Goal: Use online tool/utility

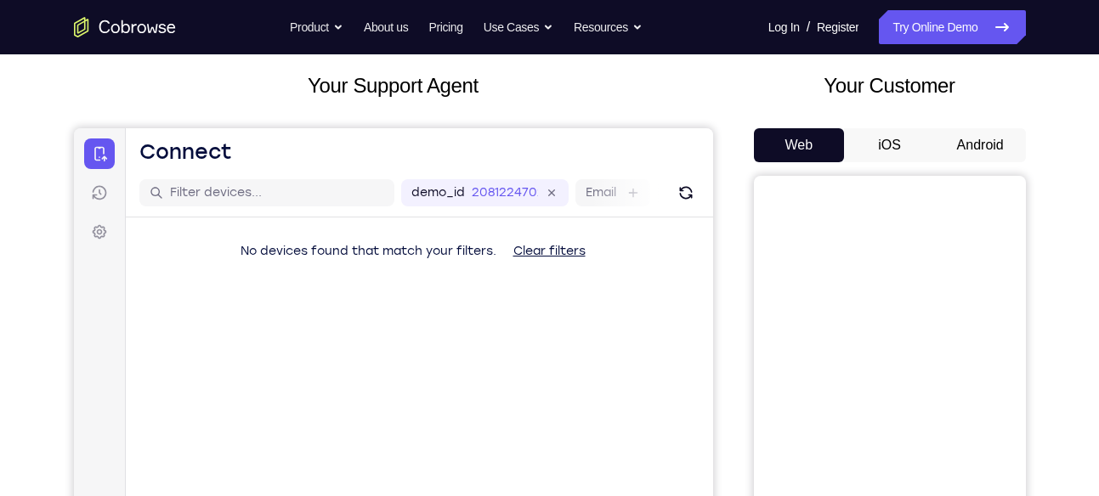
scroll to position [96, 0]
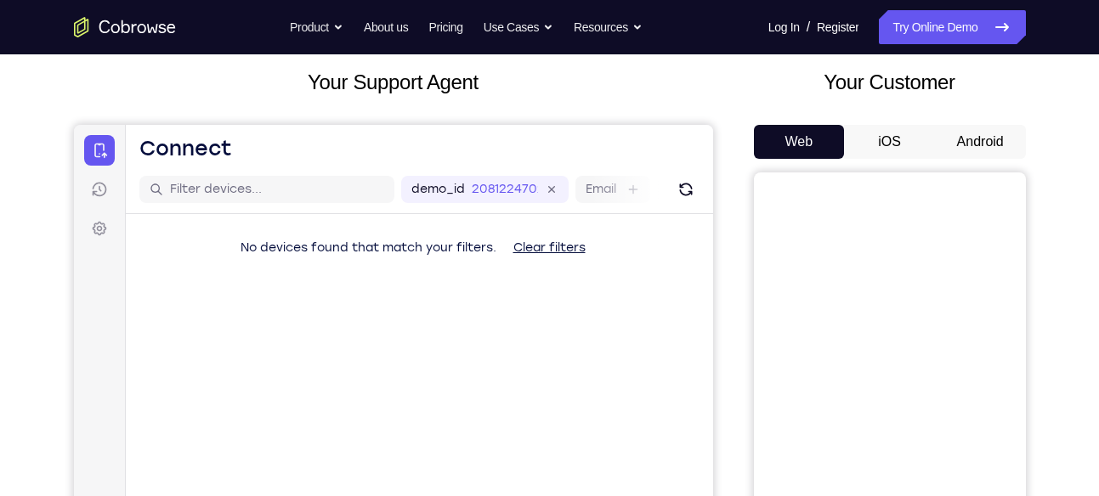
click at [981, 130] on button "Android" at bounding box center [980, 142] width 91 height 34
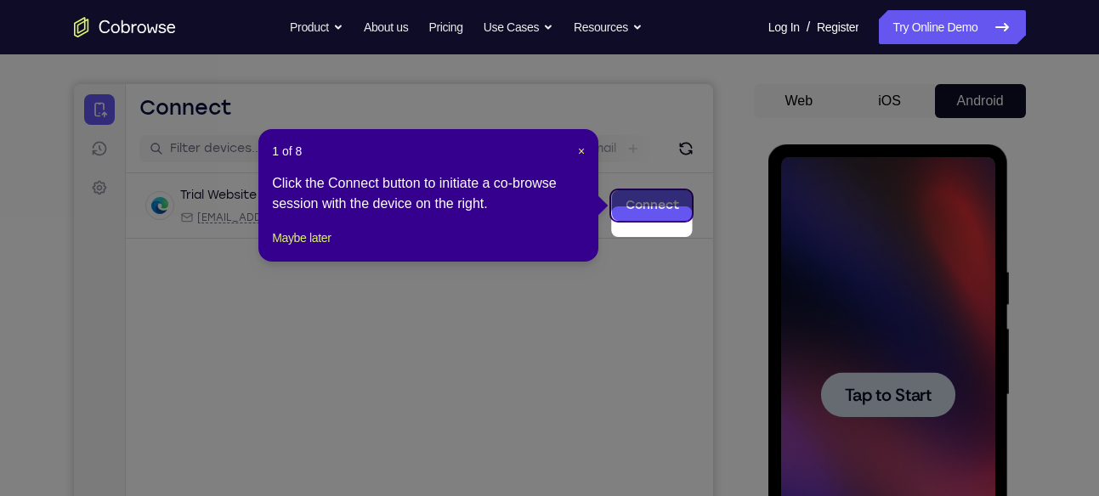
scroll to position [119, 0]
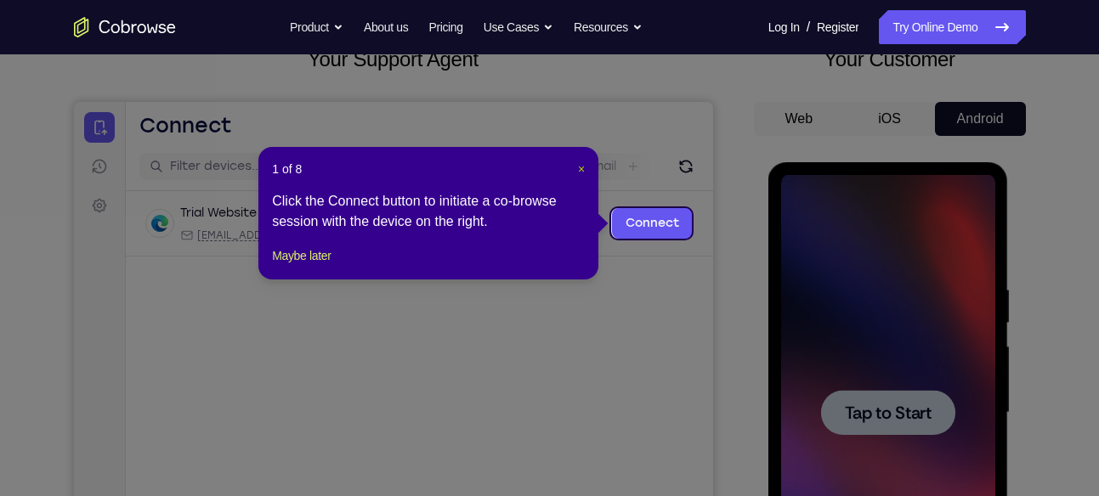
click at [578, 168] on span "×" at bounding box center [581, 169] width 7 height 14
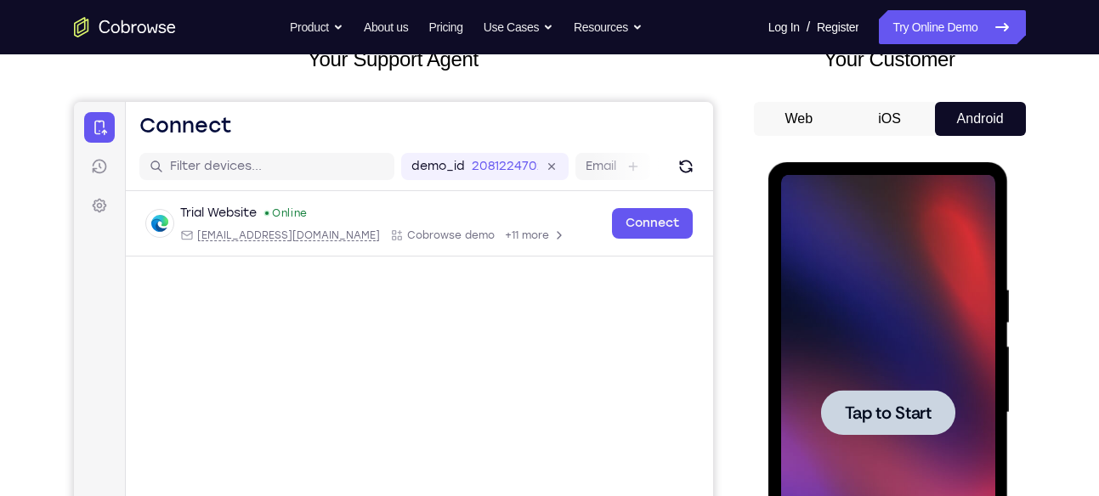
click at [861, 417] on span "Tap to Start" at bounding box center [888, 413] width 87 height 17
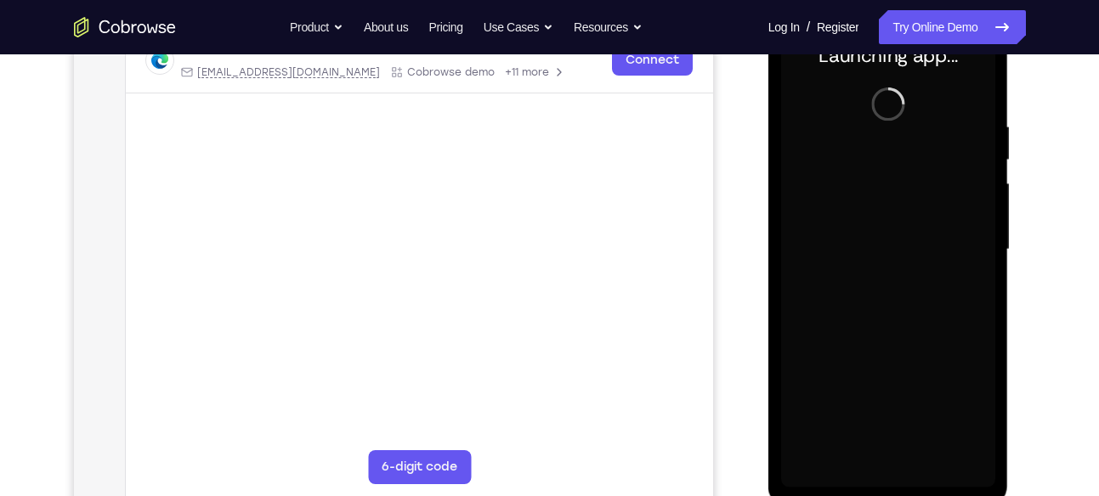
scroll to position [280, 0]
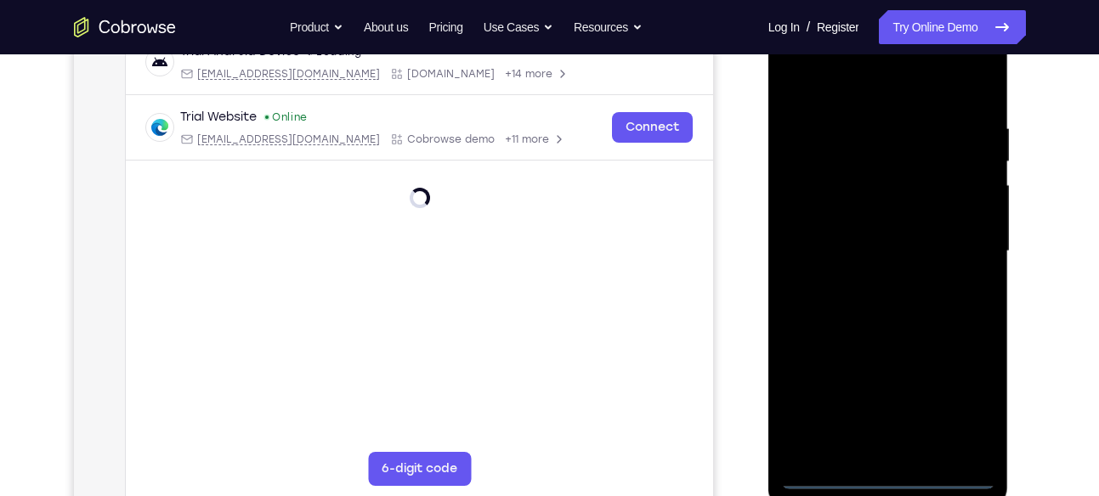
click at [892, 479] on div at bounding box center [888, 252] width 214 height 476
click at [961, 399] on div at bounding box center [888, 252] width 214 height 476
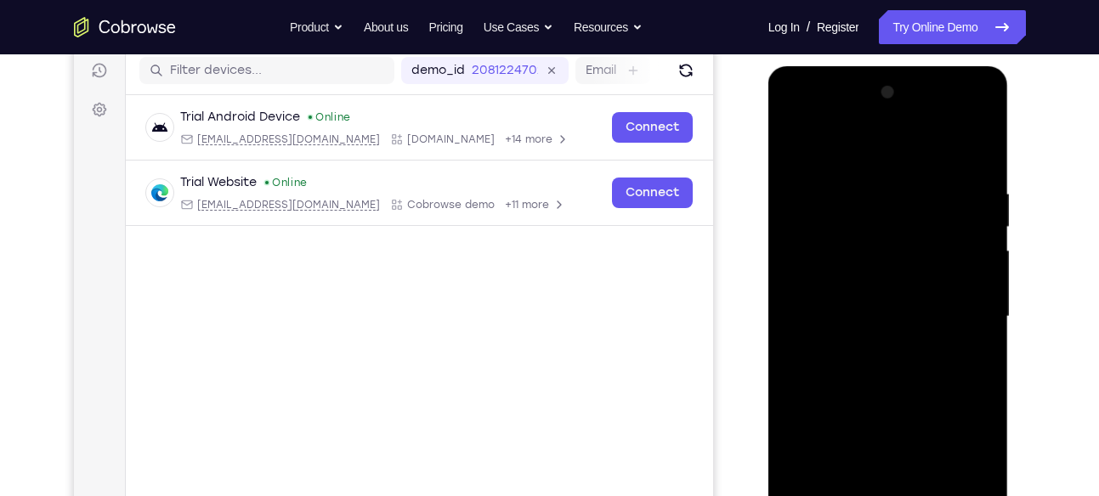
scroll to position [213, 0]
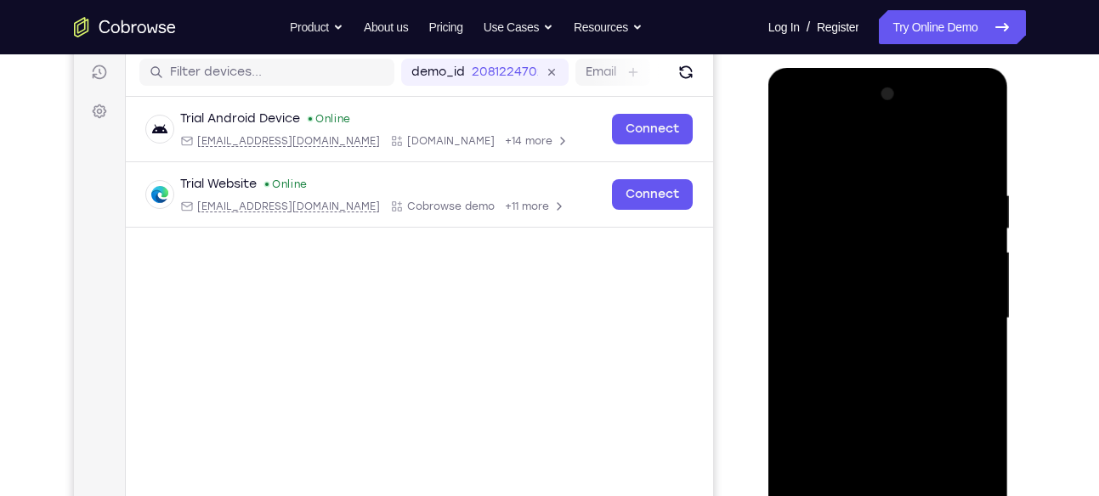
click at [808, 152] on div at bounding box center [888, 319] width 214 height 476
click at [813, 269] on div at bounding box center [888, 319] width 214 height 476
click at [882, 325] on div at bounding box center [888, 319] width 214 height 476
click at [847, 297] on div at bounding box center [888, 319] width 214 height 476
click at [890, 332] on div at bounding box center [888, 319] width 214 height 476
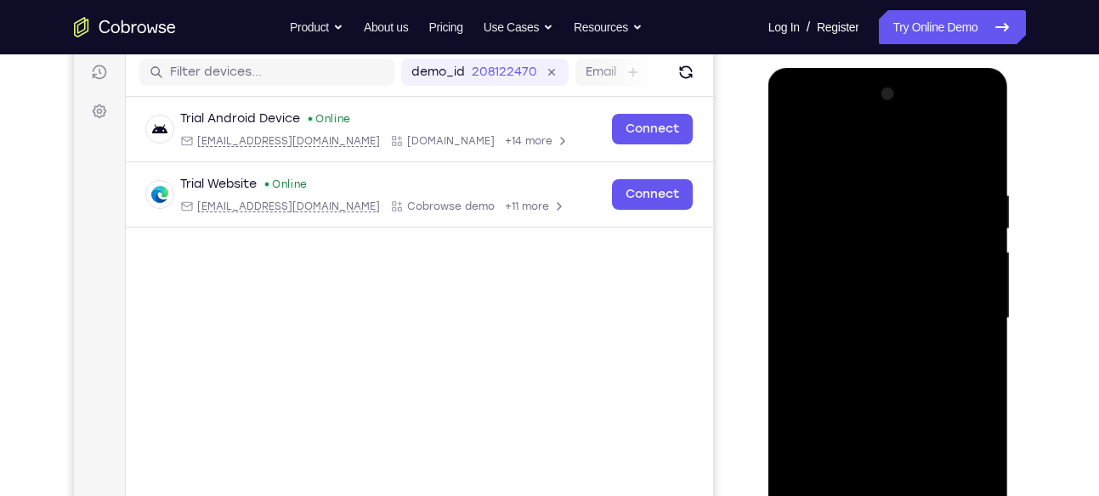
click at [869, 329] on div at bounding box center [888, 319] width 214 height 476
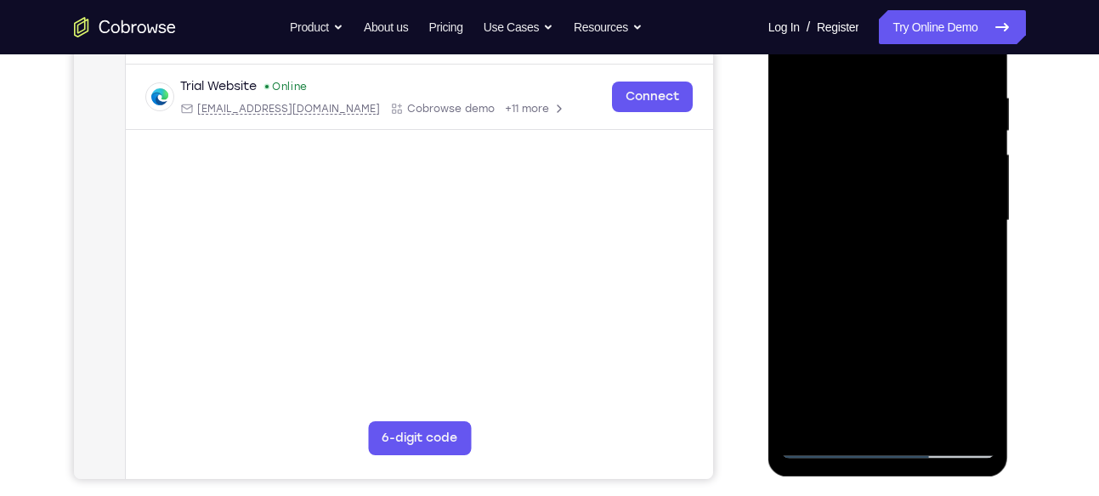
scroll to position [342, 0]
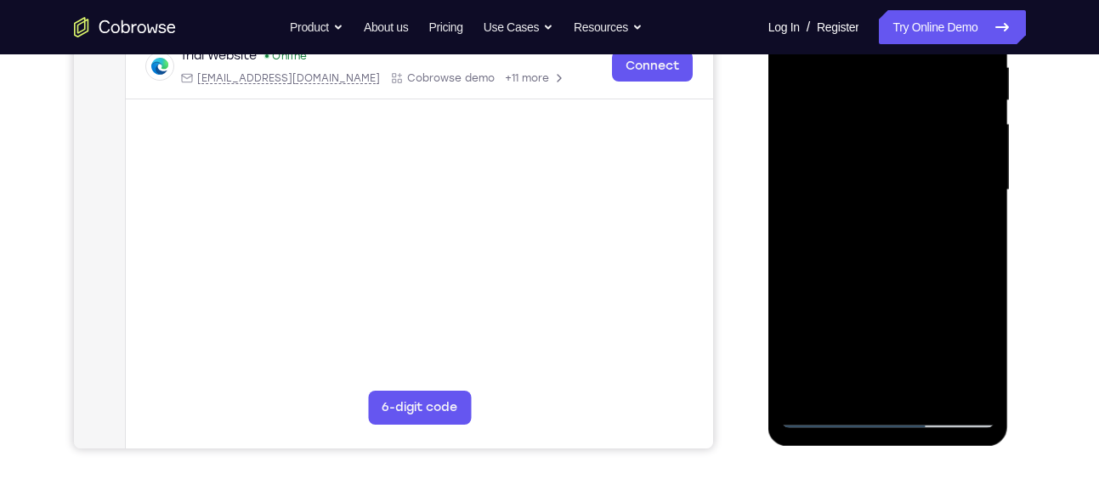
click at [964, 389] on div at bounding box center [888, 190] width 214 height 476
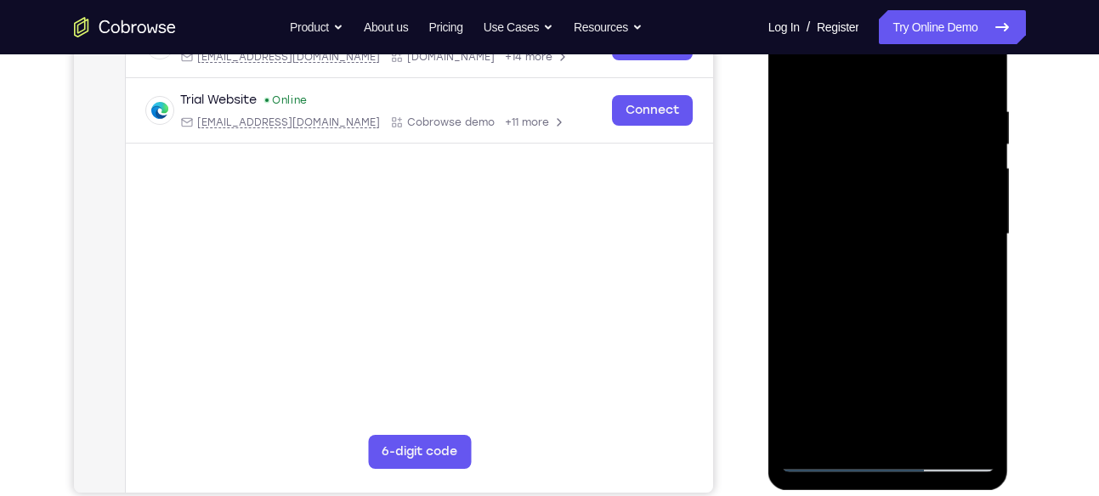
scroll to position [297, 0]
click at [971, 428] on div at bounding box center [888, 235] width 214 height 476
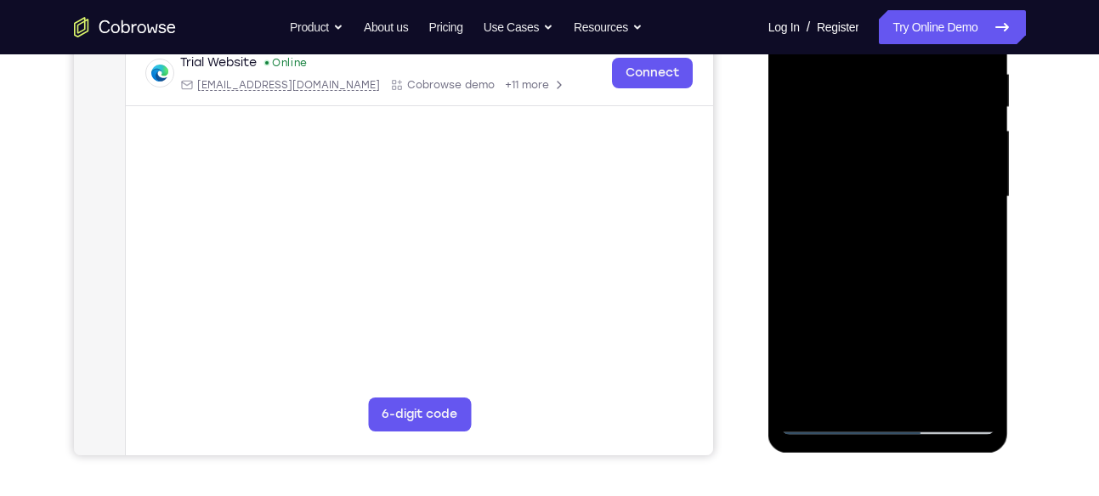
scroll to position [300, 0]
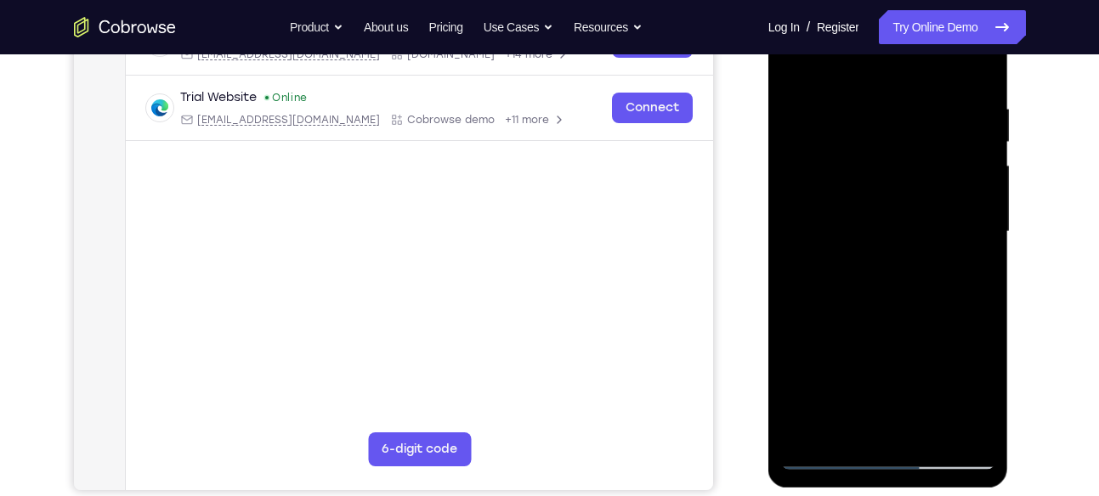
click at [951, 159] on div at bounding box center [888, 232] width 214 height 476
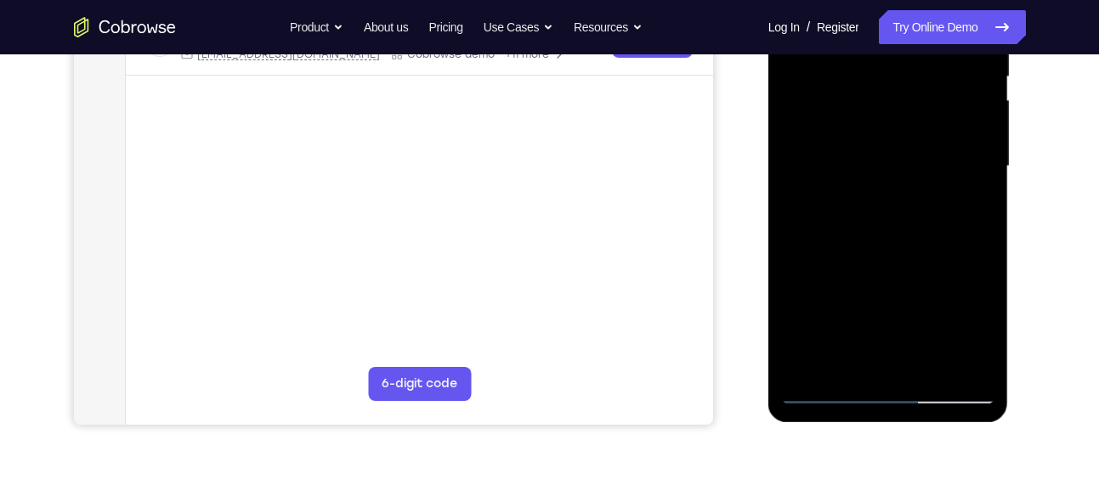
scroll to position [382, 0]
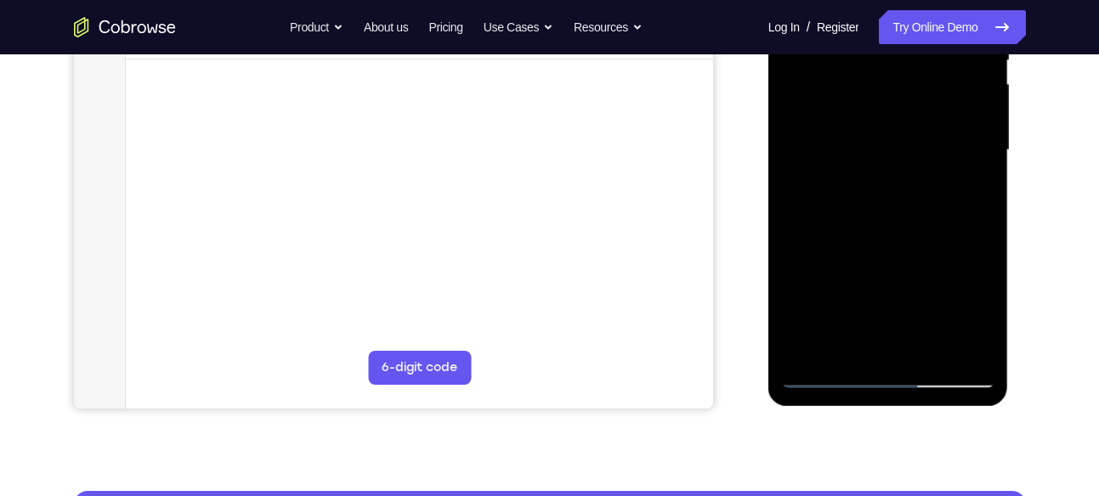
click at [915, 223] on div at bounding box center [888, 150] width 214 height 476
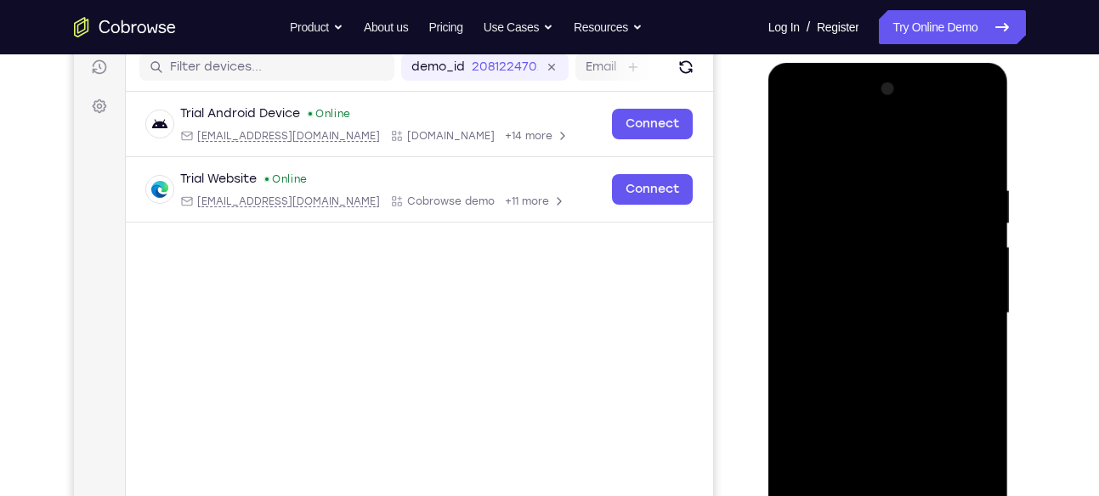
scroll to position [217, 0]
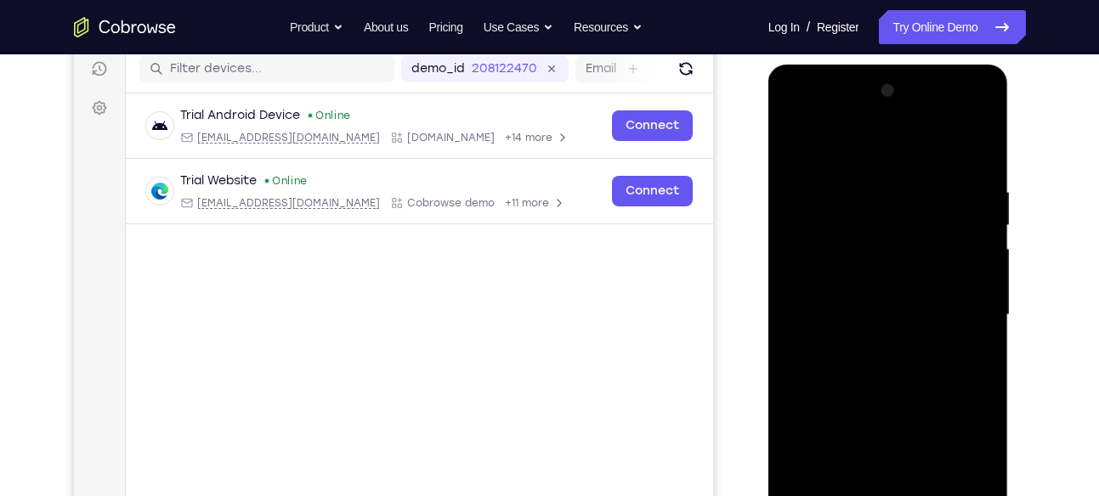
drag, startPoint x: 922, startPoint y: 192, endPoint x: 920, endPoint y: 54, distance: 137.7
click at [920, 65] on html "Online web based iOS Simulators and Android Emulators. Run iPhone, iPad, Mobile…" at bounding box center [889, 320] width 242 height 510
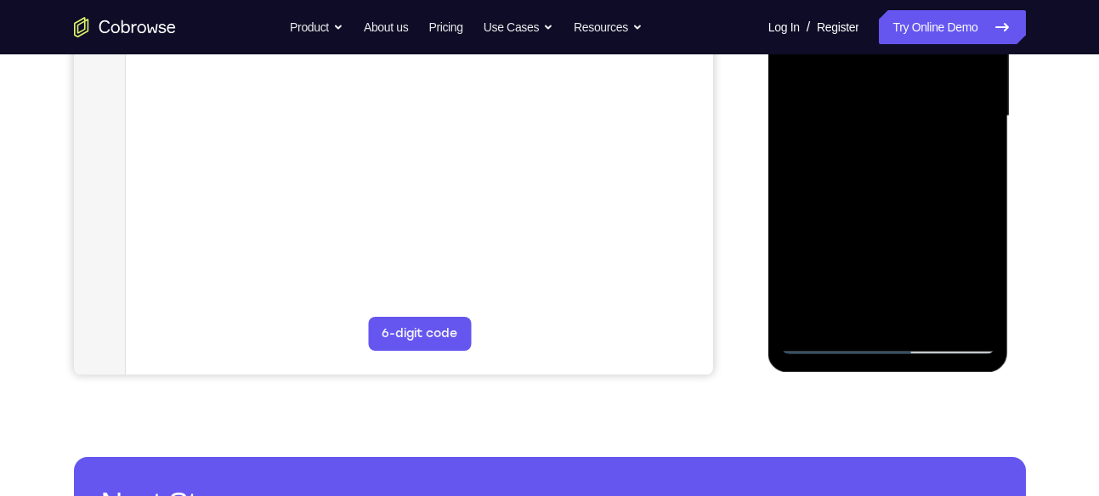
click at [929, 300] on div at bounding box center [888, 116] width 214 height 476
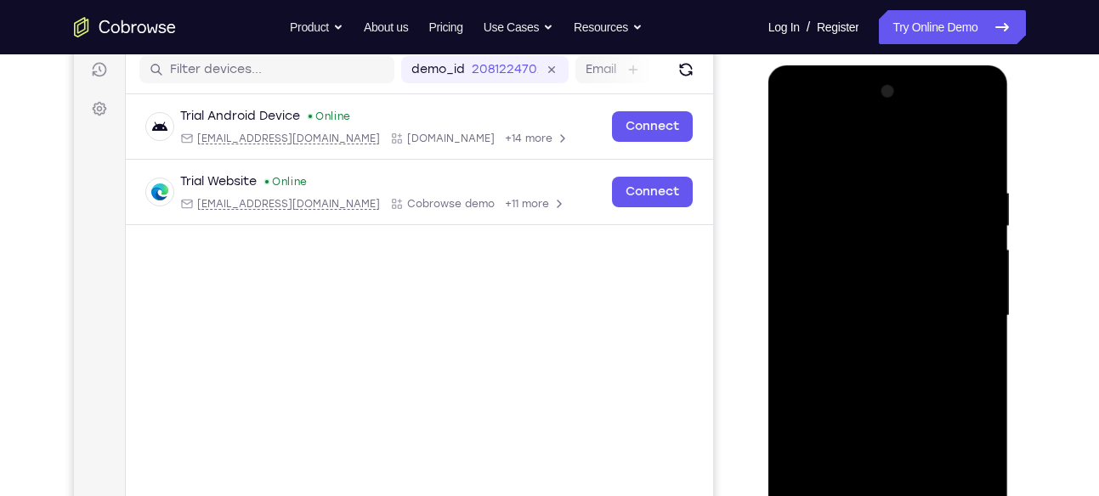
scroll to position [218, 0]
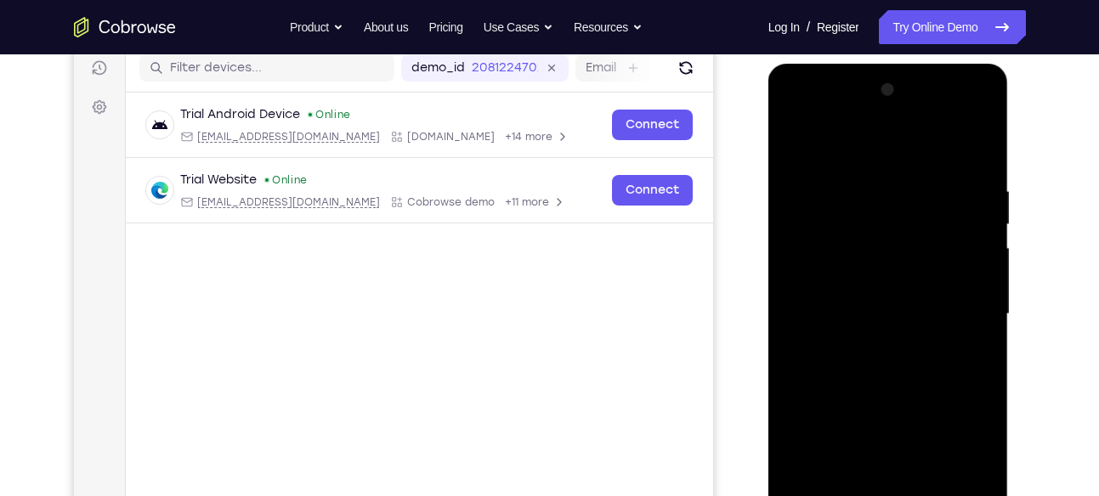
click at [869, 298] on div at bounding box center [888, 314] width 214 height 476
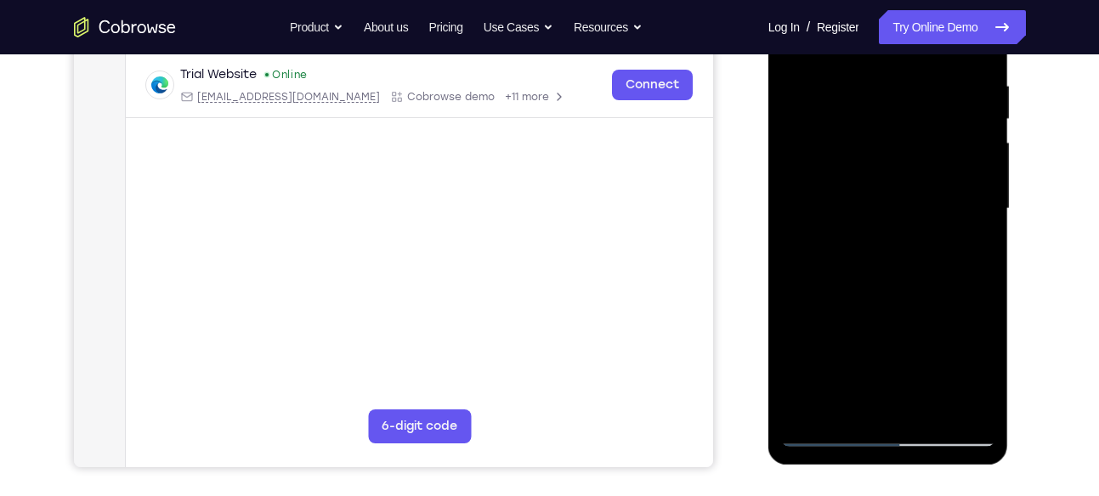
scroll to position [325, 0]
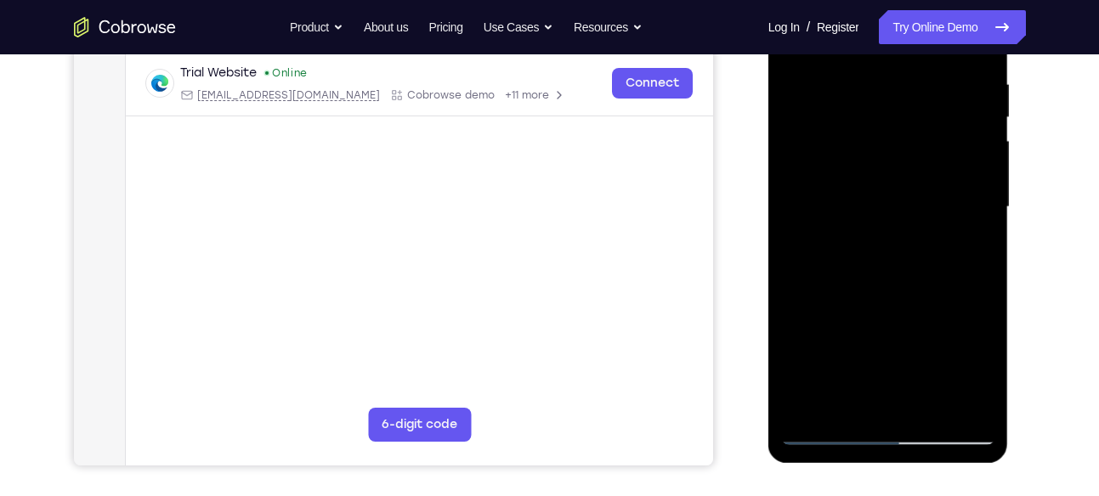
click at [947, 400] on div at bounding box center [888, 207] width 214 height 476
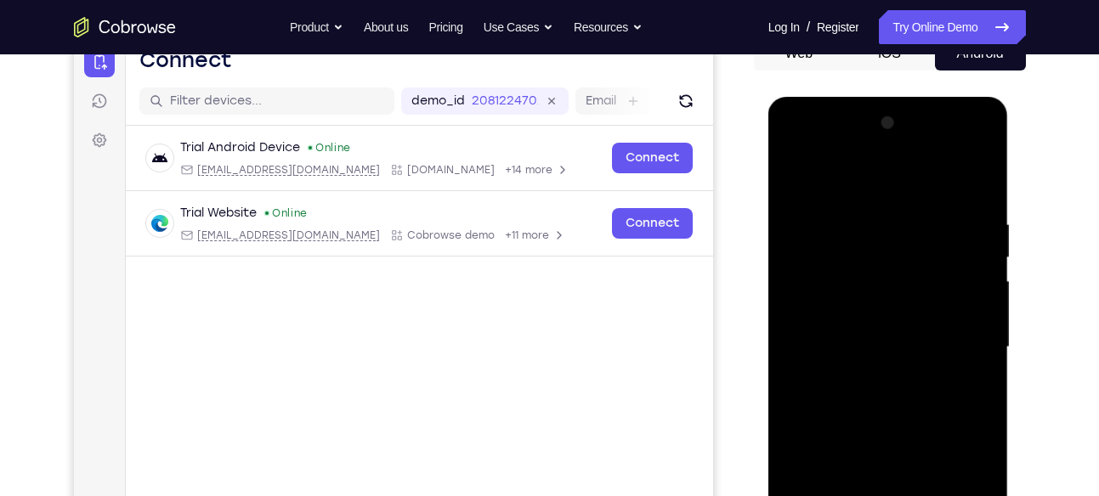
scroll to position [184, 0]
click at [977, 178] on div at bounding box center [888, 348] width 214 height 476
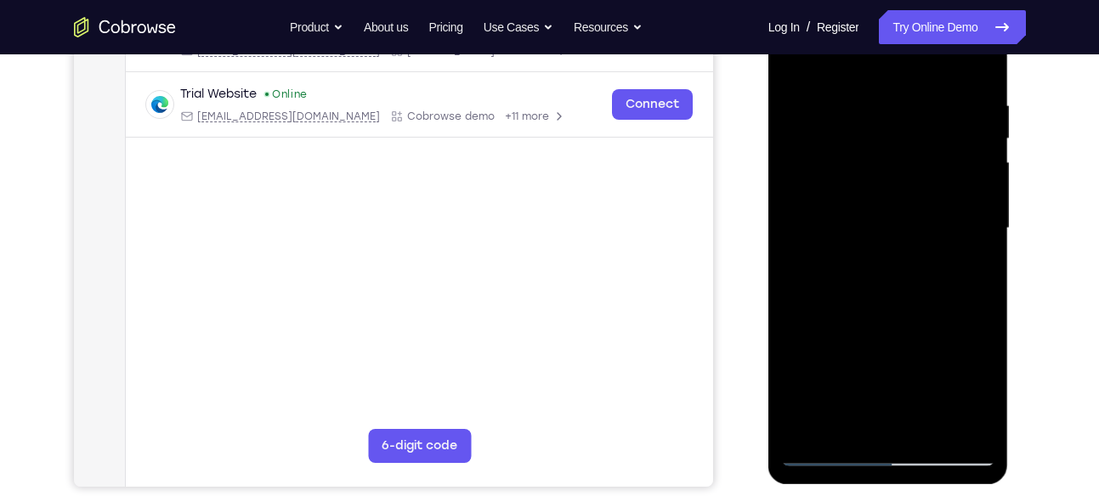
scroll to position [297, 0]
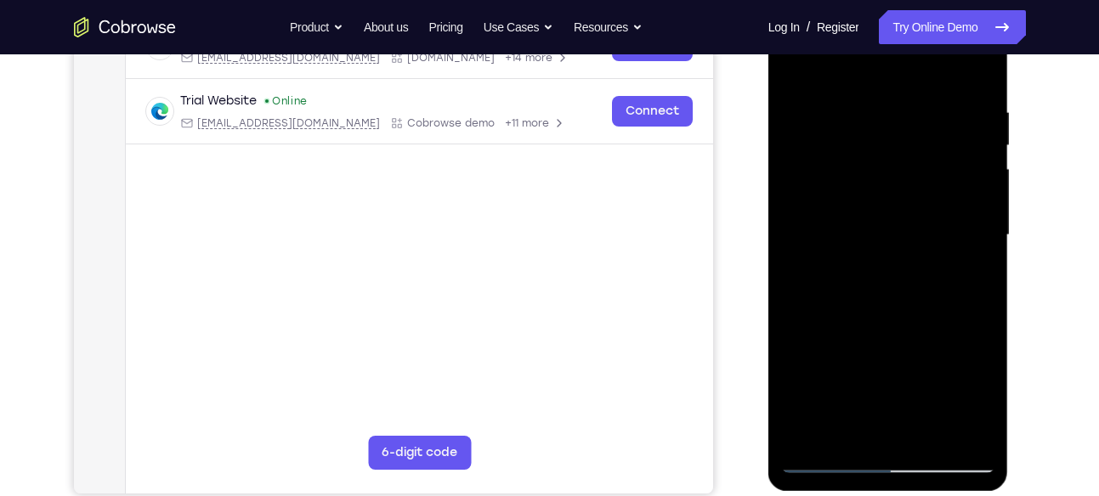
click at [982, 74] on div at bounding box center [888, 235] width 214 height 476
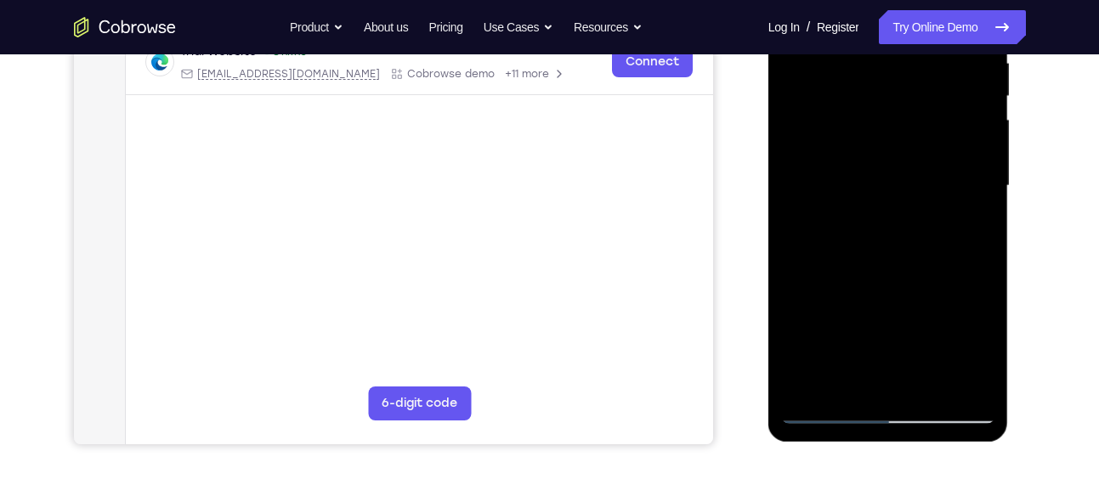
scroll to position [347, 0]
drag, startPoint x: 897, startPoint y: 284, endPoint x: 898, endPoint y: 223, distance: 61.2
click at [898, 223] on div at bounding box center [888, 185] width 214 height 476
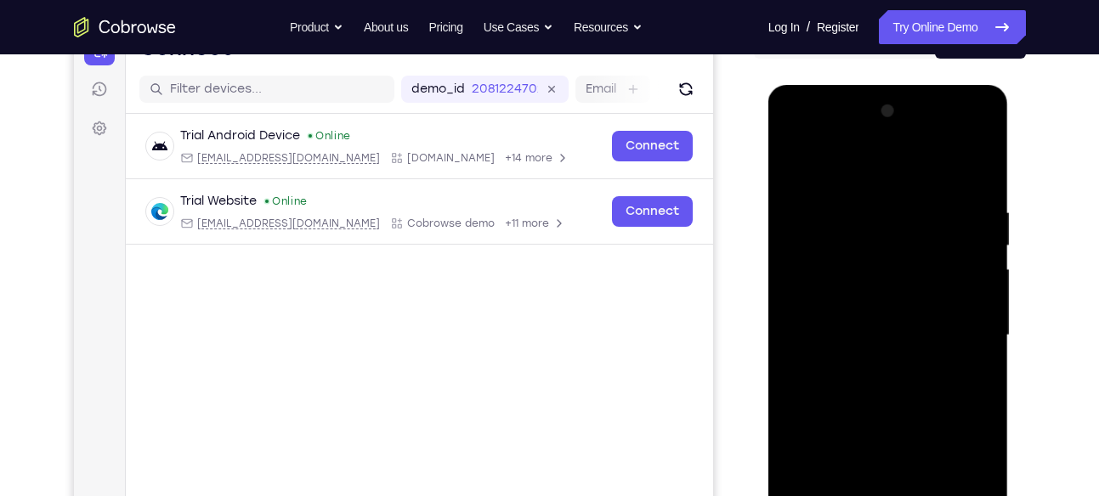
scroll to position [192, 0]
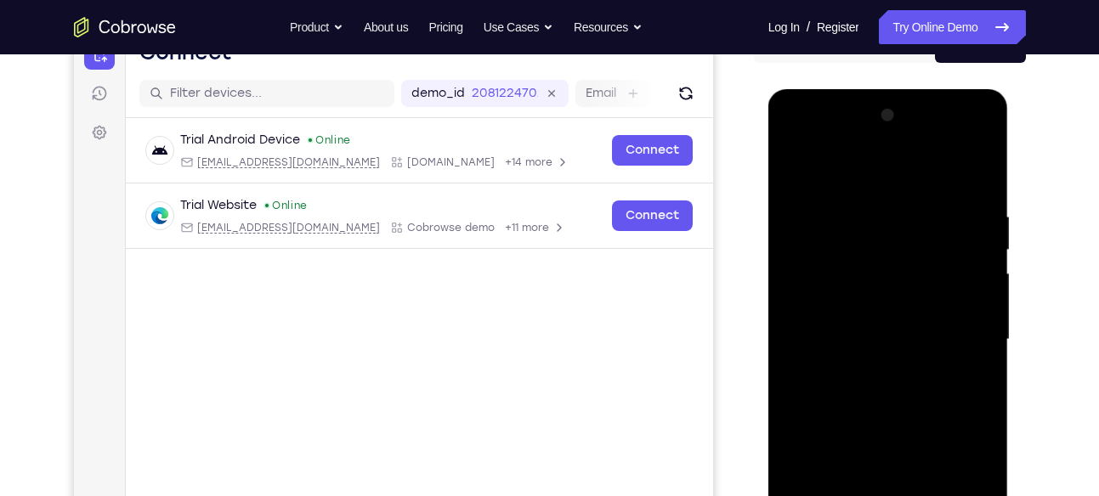
drag, startPoint x: 955, startPoint y: 260, endPoint x: 846, endPoint y: 252, distance: 110.0
click at [846, 252] on div at bounding box center [888, 340] width 214 height 476
drag, startPoint x: 930, startPoint y: 259, endPoint x: 824, endPoint y: 248, distance: 106.0
click at [824, 248] on div at bounding box center [888, 340] width 214 height 476
drag, startPoint x: 932, startPoint y: 261, endPoint x: 824, endPoint y: 251, distance: 108.4
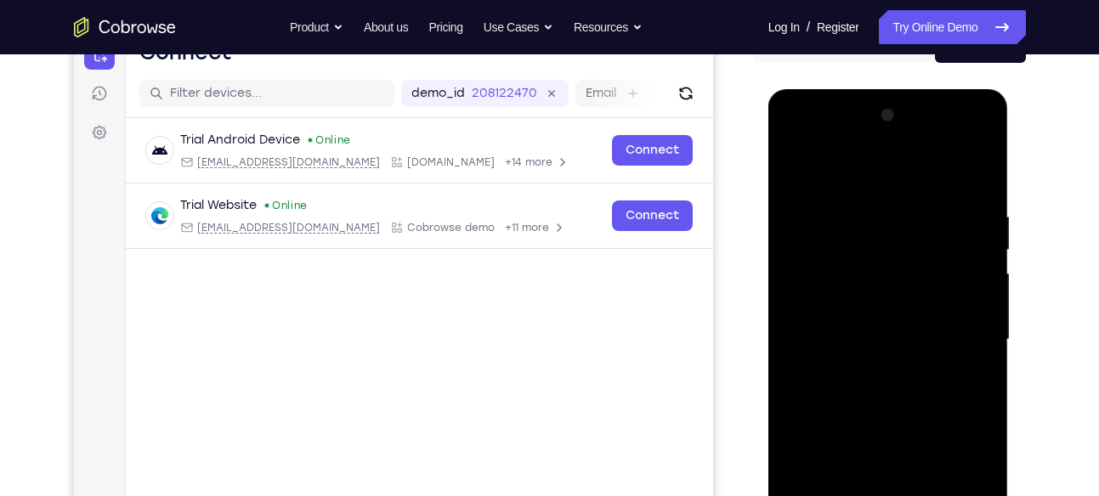
click at [824, 251] on div at bounding box center [888, 340] width 214 height 476
click at [818, 263] on div at bounding box center [888, 340] width 214 height 476
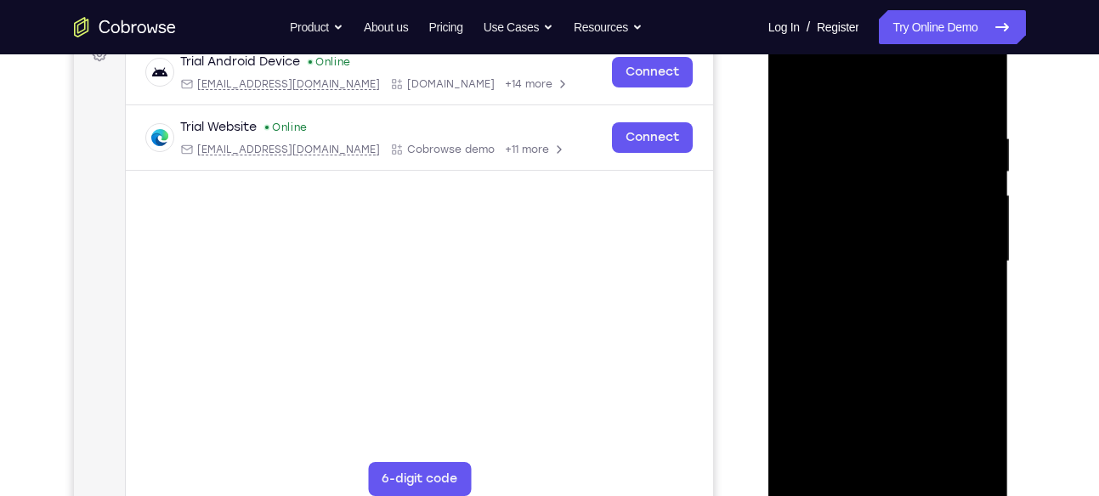
scroll to position [271, 0]
click at [979, 267] on div at bounding box center [888, 261] width 214 height 476
click at [946, 462] on div at bounding box center [888, 261] width 214 height 476
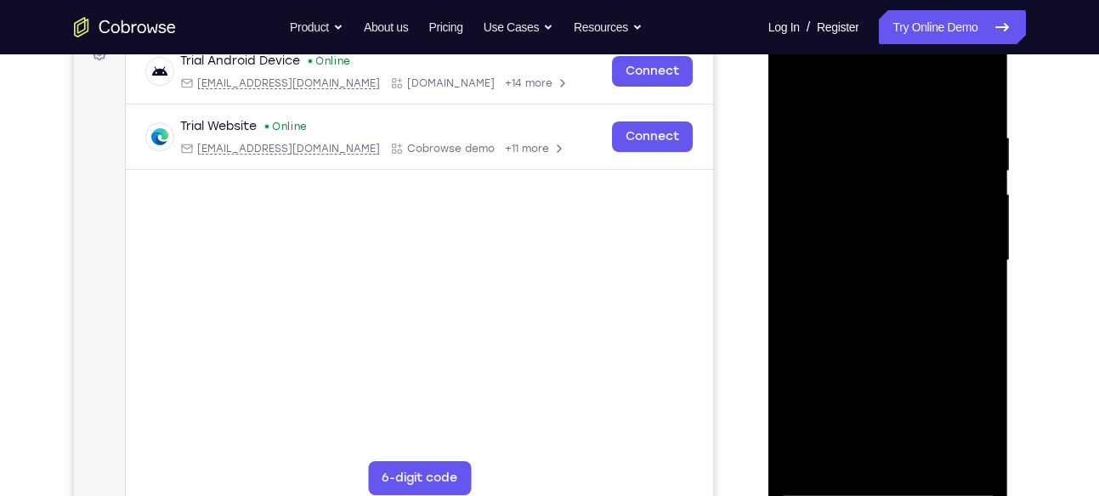
click at [832, 456] on div at bounding box center [888, 261] width 214 height 476
click at [919, 292] on div at bounding box center [888, 261] width 214 height 476
click at [982, 94] on div at bounding box center [888, 261] width 214 height 476
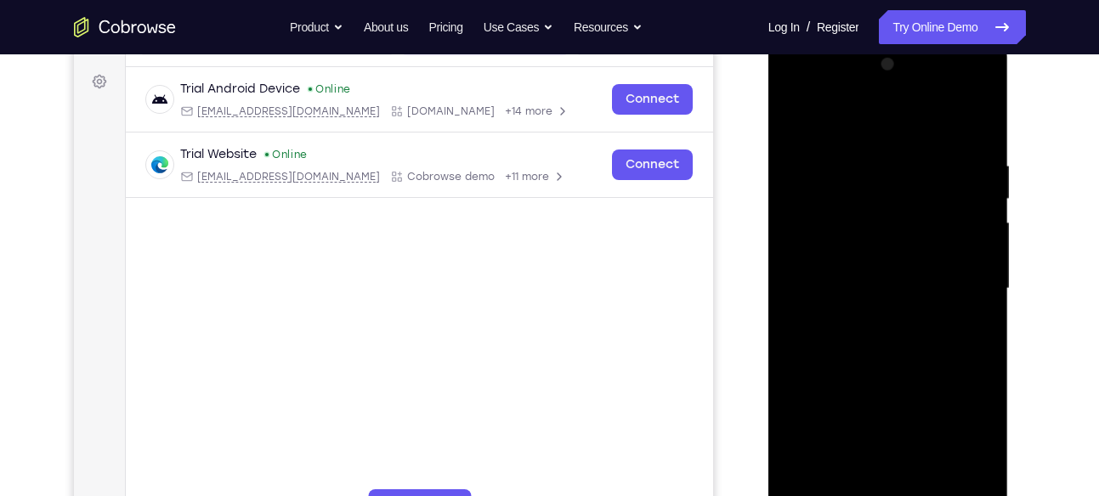
scroll to position [217, 0]
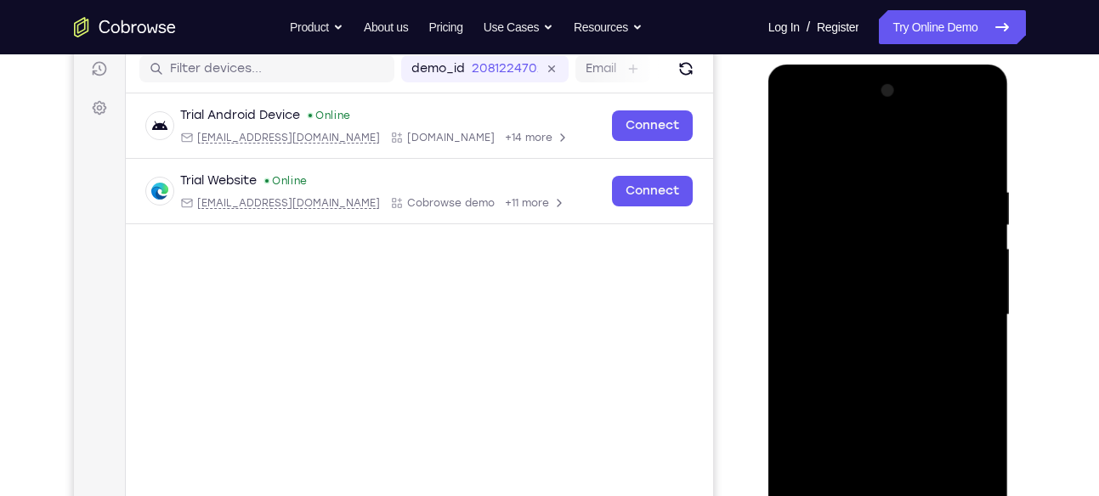
click at [961, 117] on div at bounding box center [888, 315] width 214 height 476
click at [790, 111] on div at bounding box center [888, 315] width 214 height 476
click at [956, 306] on div at bounding box center [888, 315] width 214 height 476
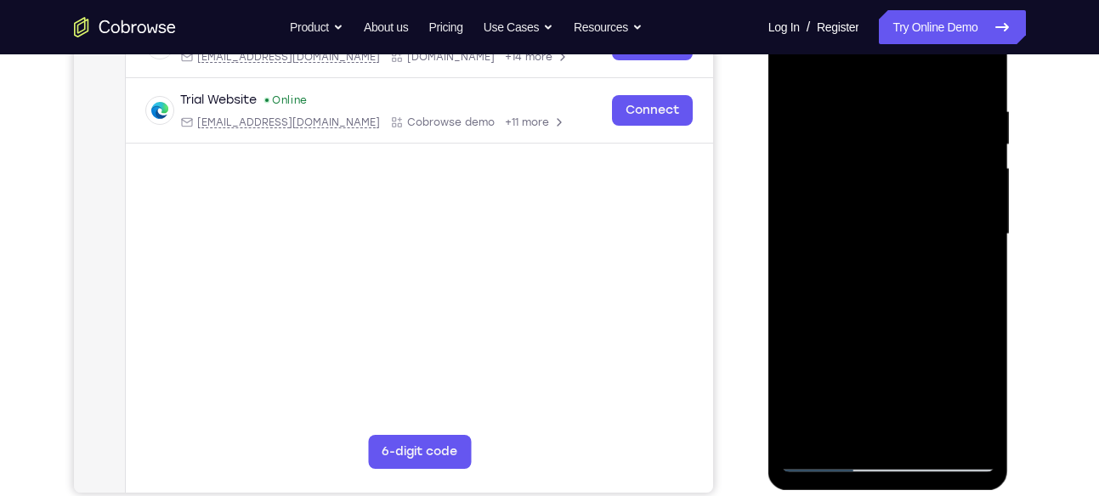
scroll to position [298, 0]
click at [872, 260] on div at bounding box center [888, 234] width 214 height 476
click at [884, 319] on div at bounding box center [888, 234] width 214 height 476
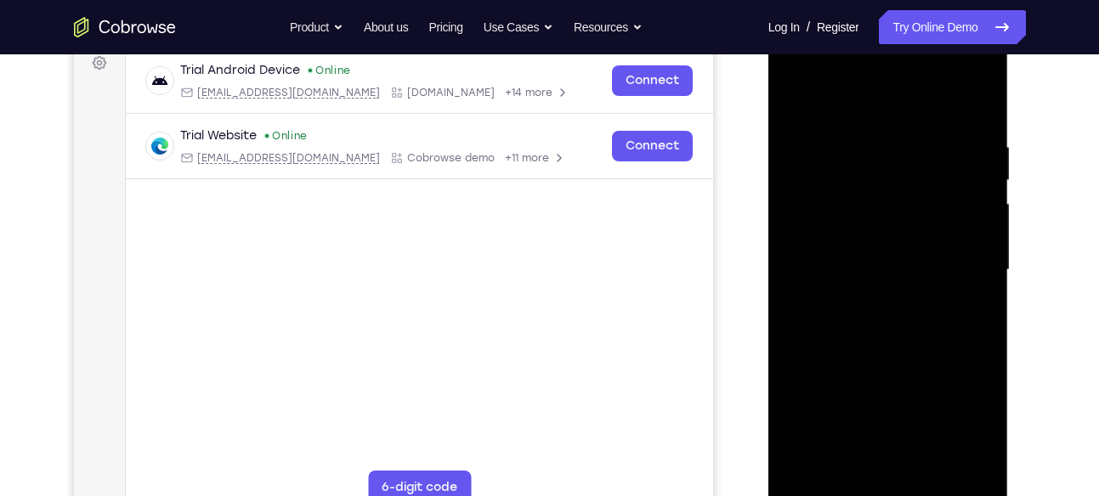
scroll to position [261, 0]
click at [875, 257] on div at bounding box center [888, 271] width 214 height 476
click at [892, 220] on div at bounding box center [888, 271] width 214 height 476
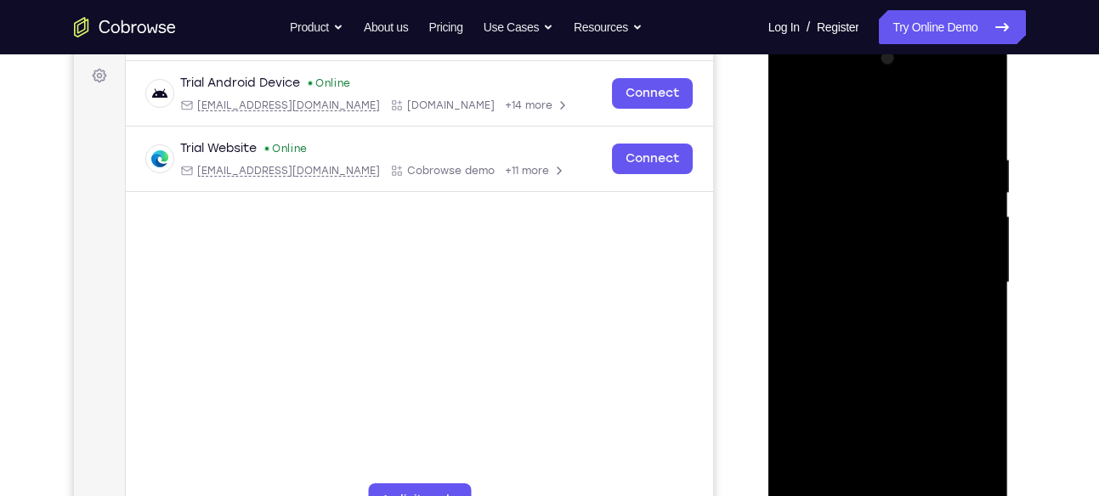
scroll to position [248, 0]
click at [872, 220] on div at bounding box center [888, 284] width 214 height 476
click at [811, 200] on div at bounding box center [888, 284] width 214 height 476
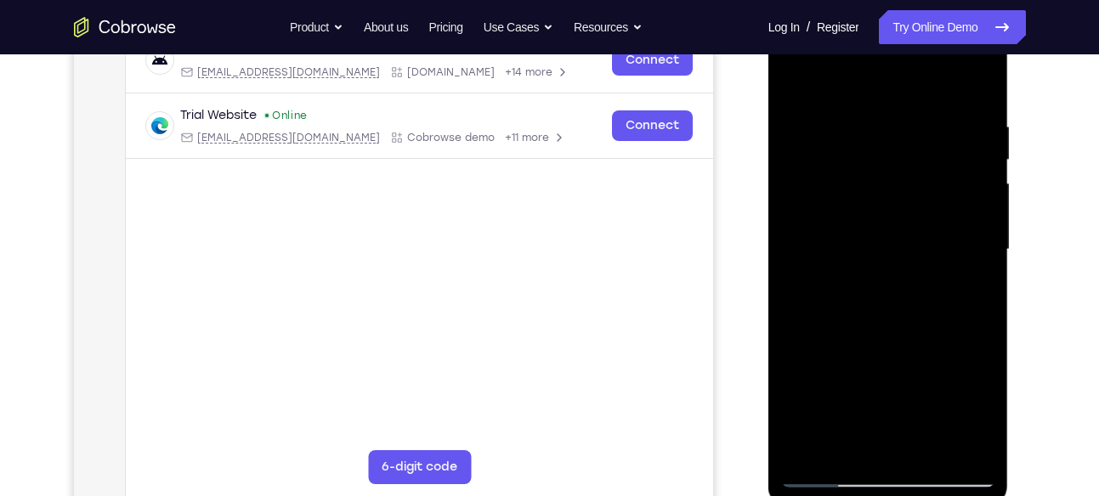
scroll to position [275, 0]
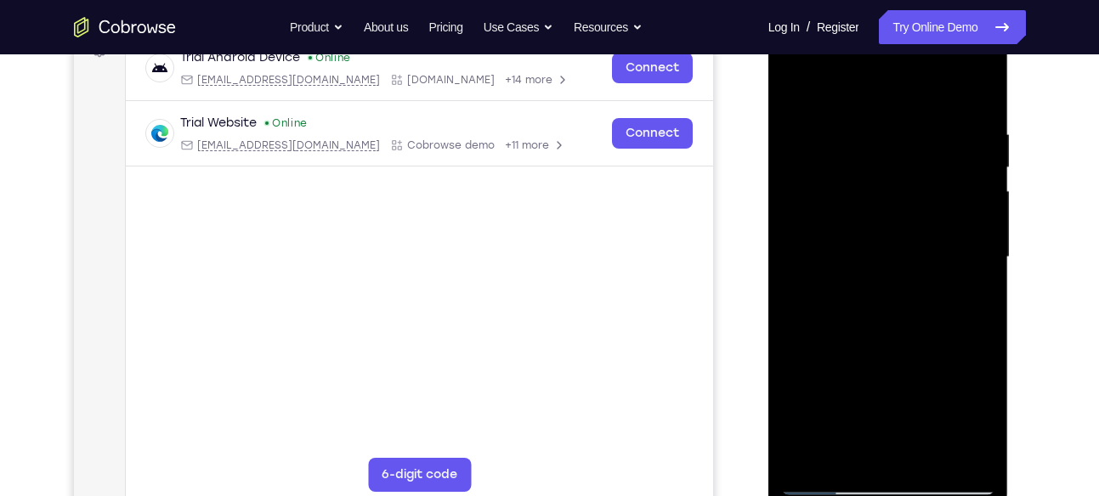
click at [896, 184] on div at bounding box center [888, 258] width 214 height 476
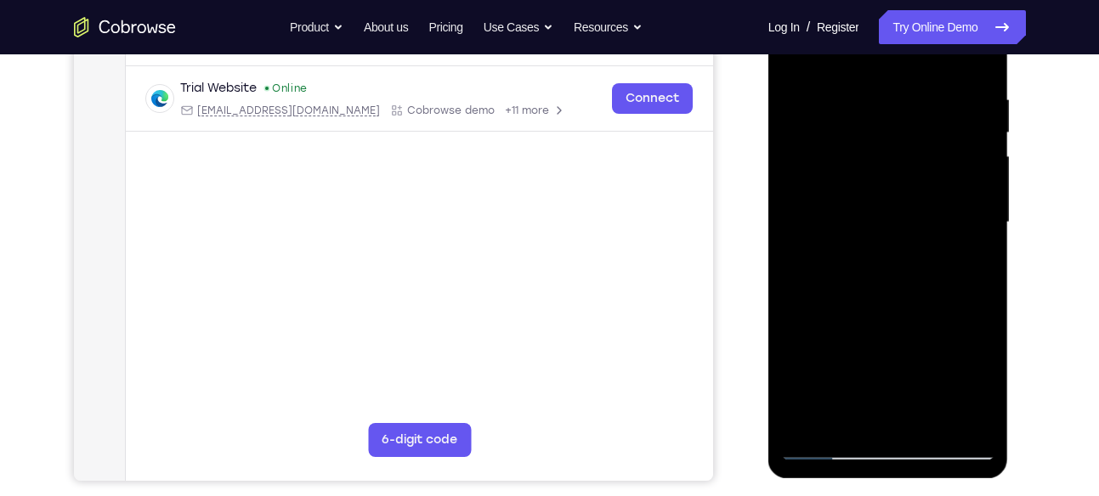
scroll to position [310, 0]
click at [978, 71] on div at bounding box center [888, 222] width 214 height 476
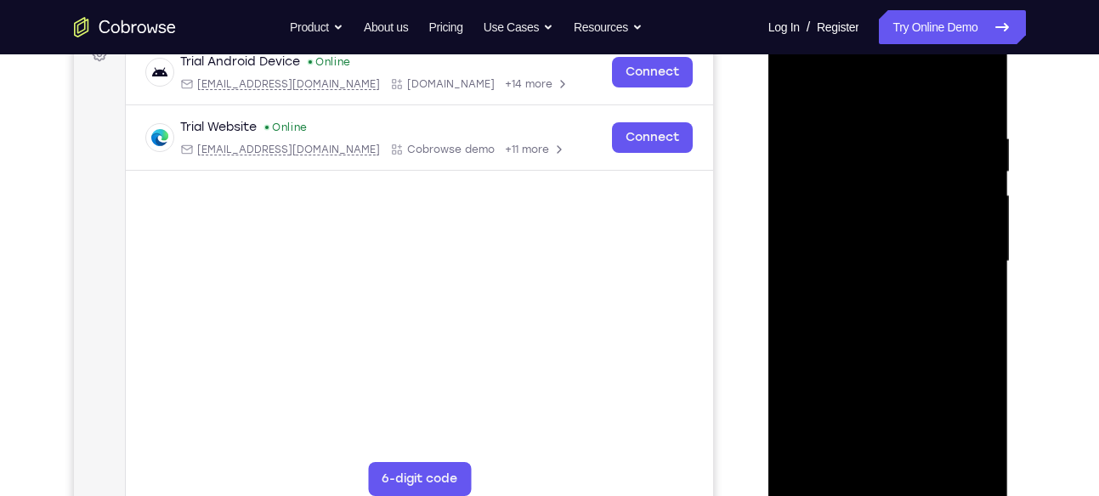
scroll to position [263, 0]
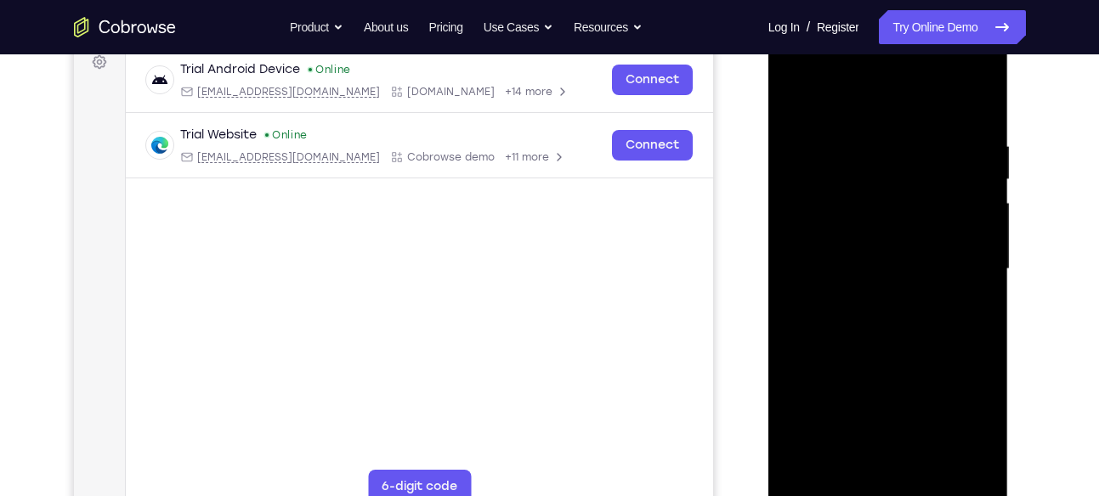
click at [985, 99] on div at bounding box center [888, 269] width 214 height 476
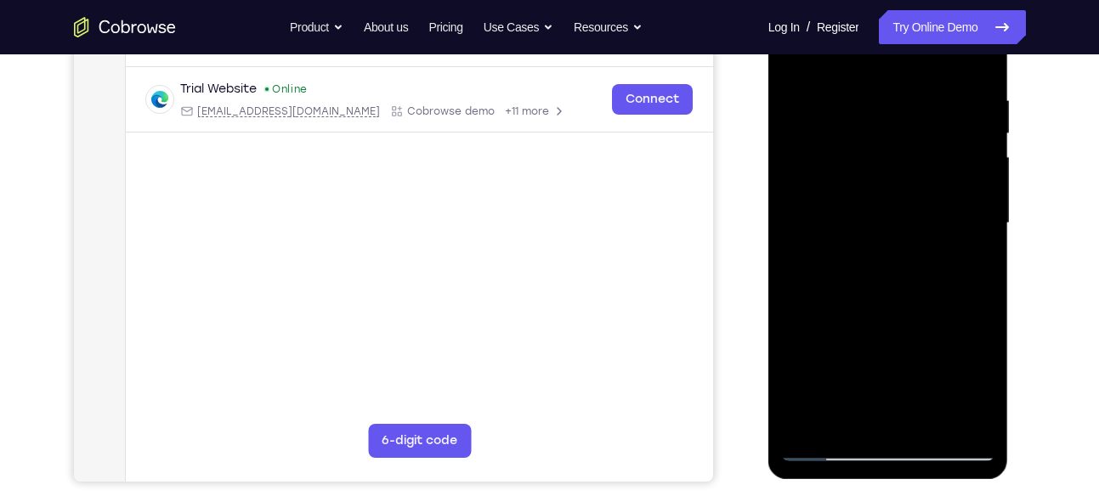
scroll to position [309, 0]
drag, startPoint x: 920, startPoint y: 286, endPoint x: 909, endPoint y: 156, distance: 129.7
click at [909, 156] on div at bounding box center [888, 223] width 214 height 476
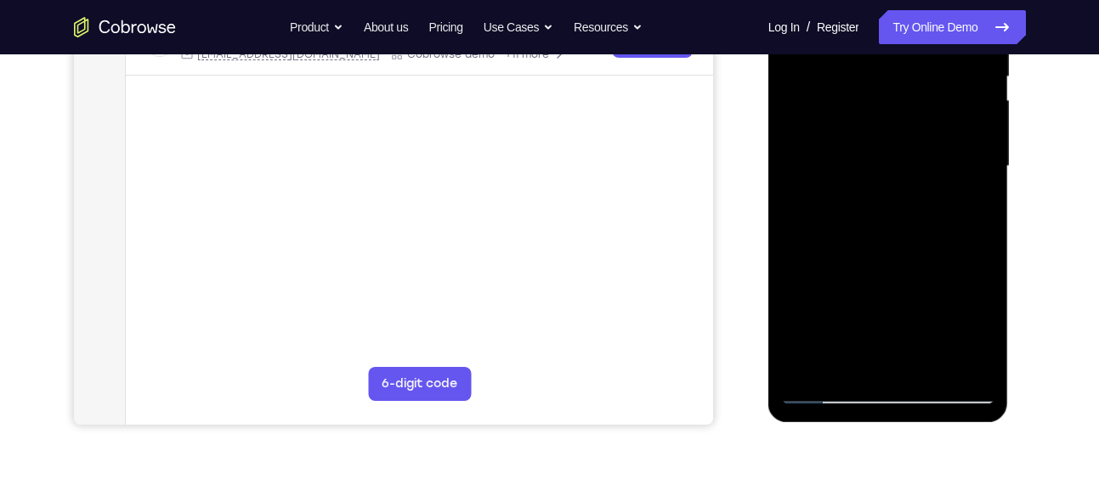
scroll to position [366, 0]
drag, startPoint x: 909, startPoint y: 297, endPoint x: 881, endPoint y: 90, distance: 208.4
click at [881, 90] on div at bounding box center [888, 166] width 214 height 476
drag, startPoint x: 921, startPoint y: 162, endPoint x: 931, endPoint y: 405, distance: 242.4
click at [931, 405] on div at bounding box center [888, 168] width 241 height 507
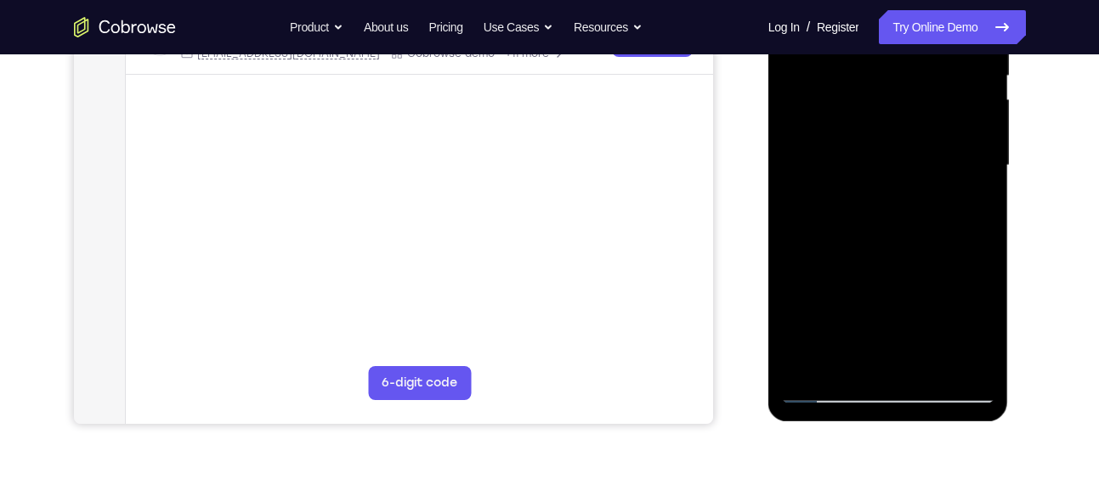
click at [801, 123] on div at bounding box center [888, 166] width 214 height 476
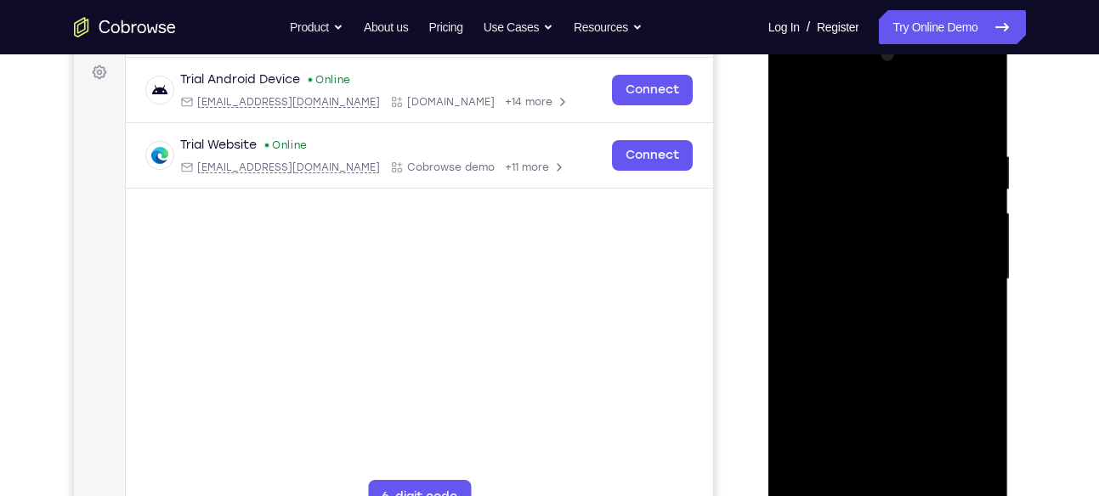
scroll to position [252, 0]
click at [803, 235] on div at bounding box center [888, 280] width 214 height 476
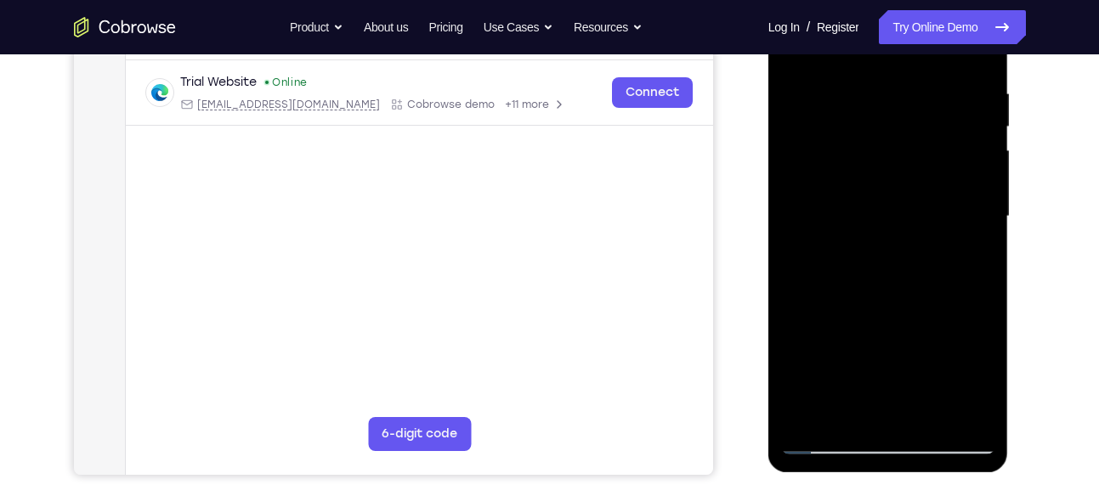
scroll to position [316, 0]
click at [975, 210] on div at bounding box center [888, 216] width 214 height 476
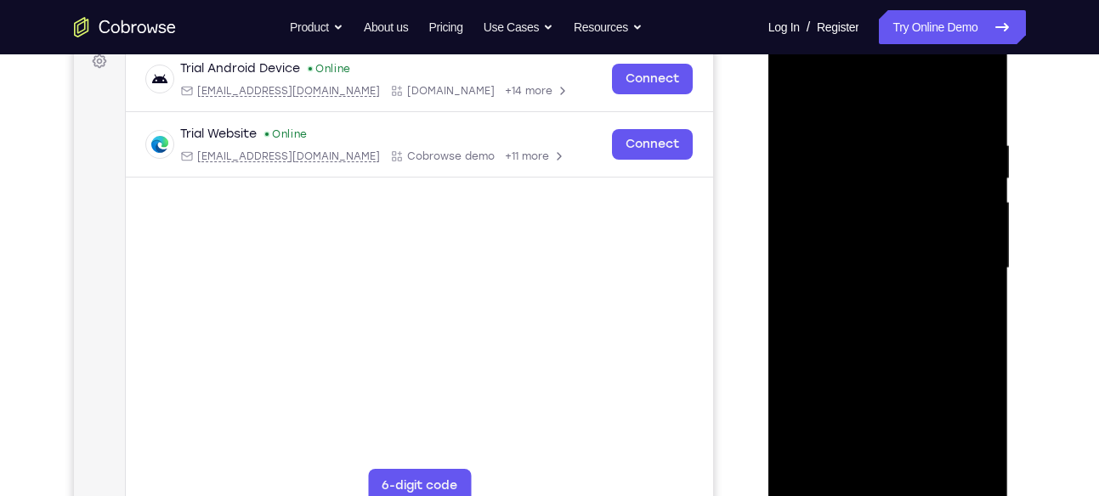
scroll to position [257, 0]
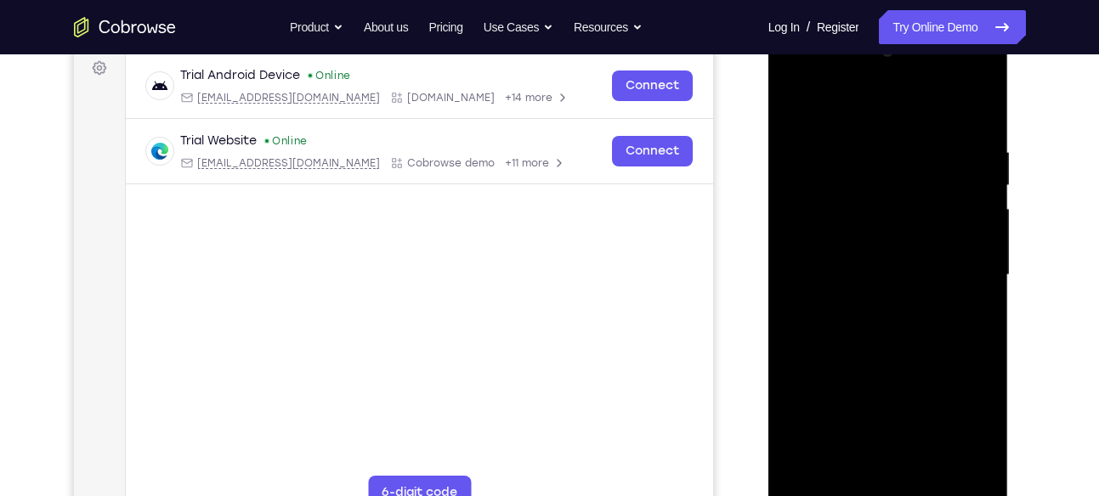
click at [977, 110] on div at bounding box center [888, 275] width 214 height 476
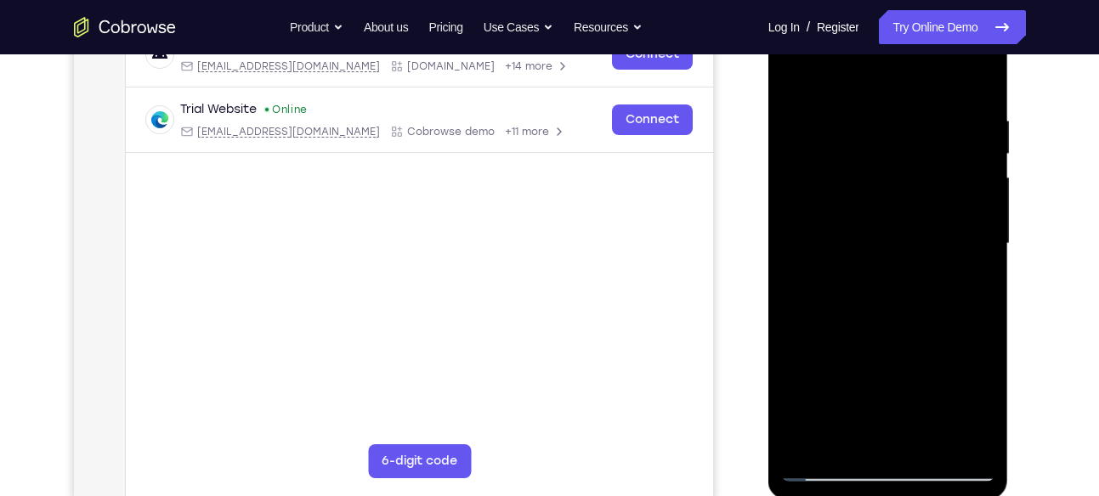
scroll to position [287, 0]
click at [976, 79] on div at bounding box center [888, 245] width 214 height 476
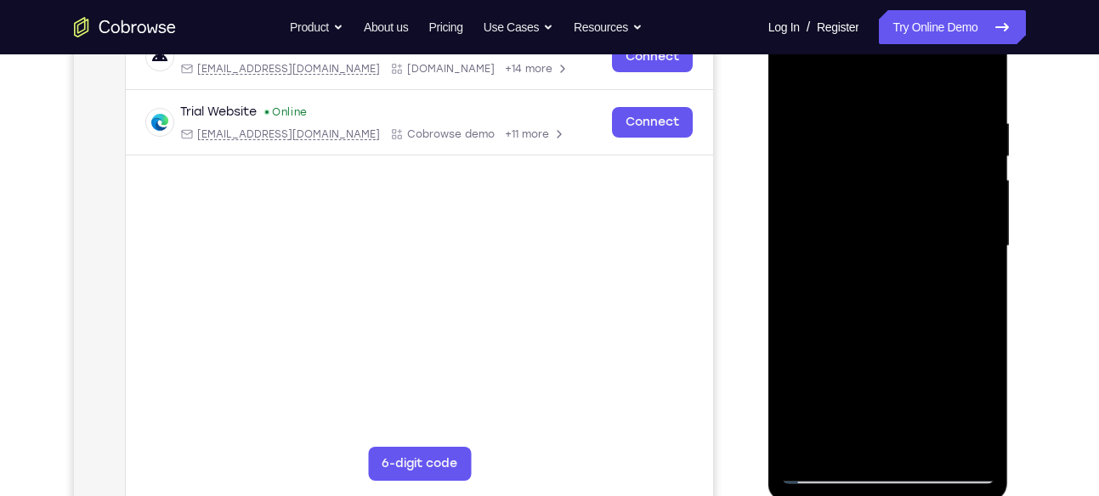
click at [976, 82] on div at bounding box center [888, 246] width 214 height 476
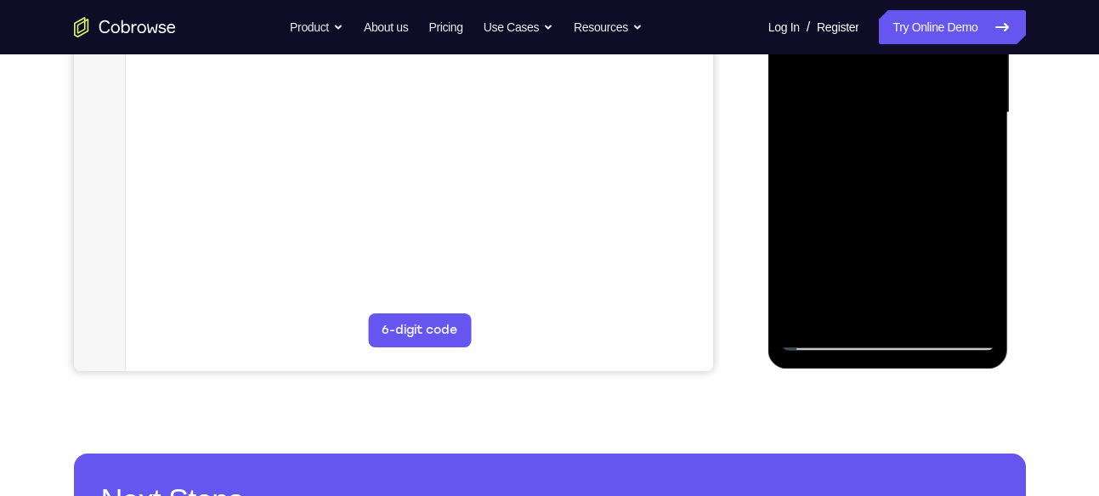
scroll to position [451, 0]
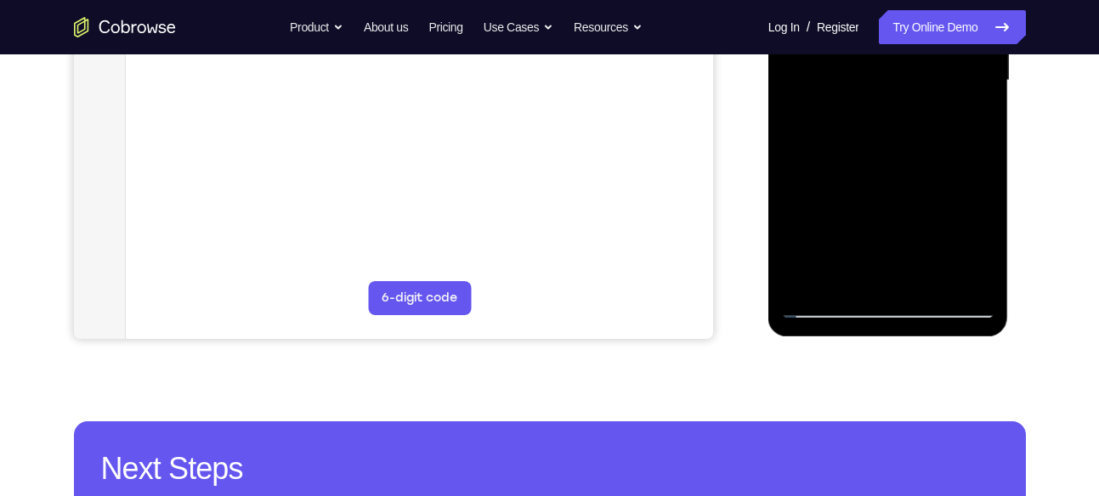
click at [928, 282] on div at bounding box center [888, 81] width 214 height 476
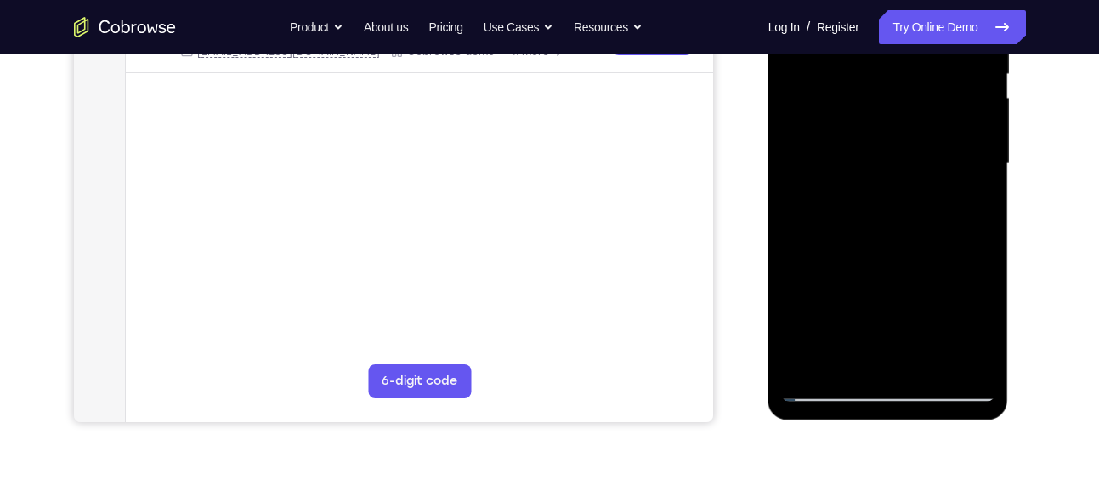
scroll to position [365, 0]
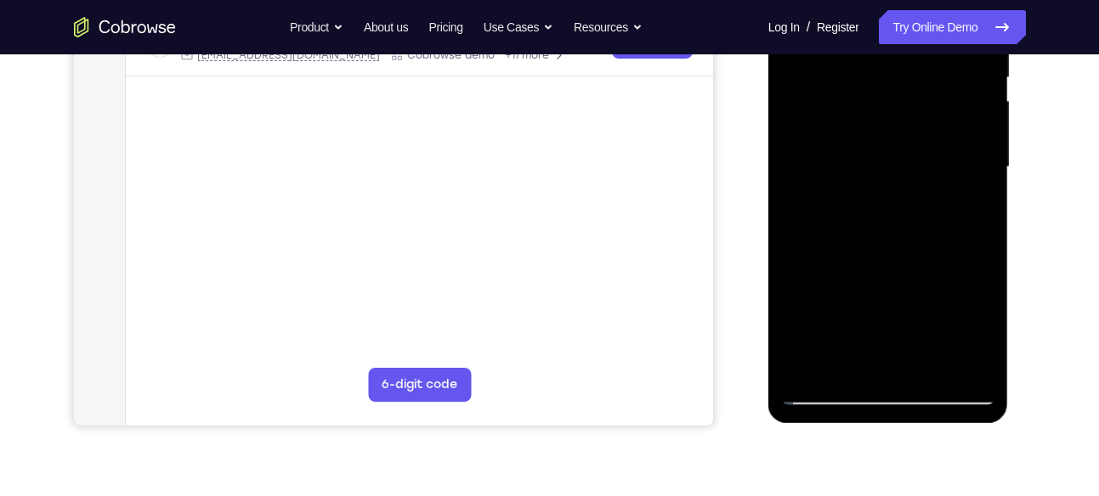
click at [902, 253] on div at bounding box center [888, 167] width 214 height 476
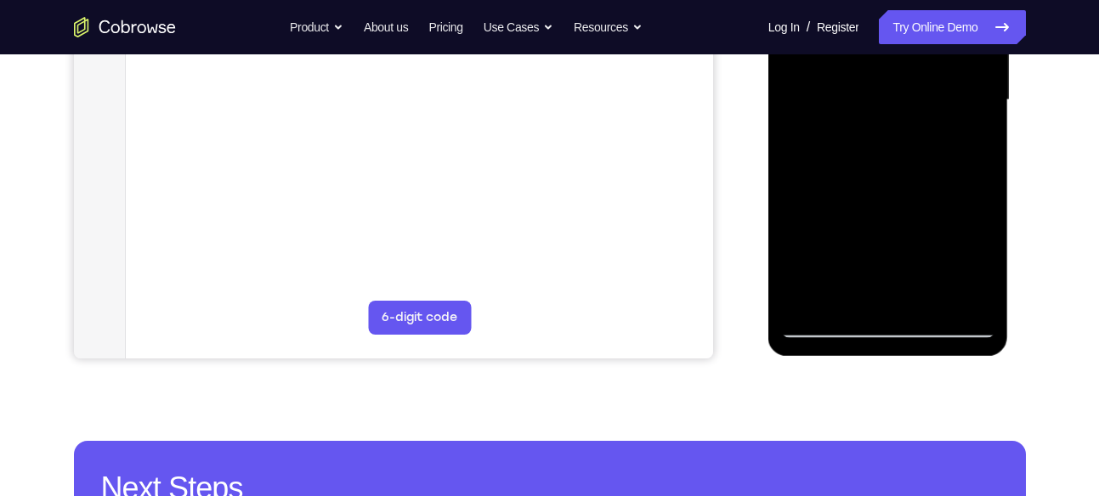
scroll to position [433, 0]
click at [824, 327] on div at bounding box center [888, 99] width 214 height 476
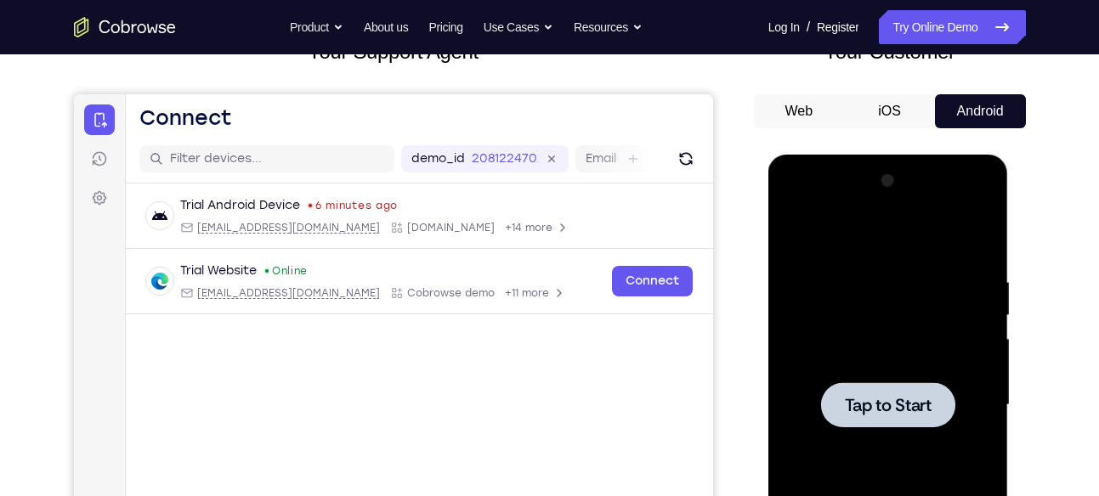
scroll to position [88, 0]
